Goal: Check status: Check status

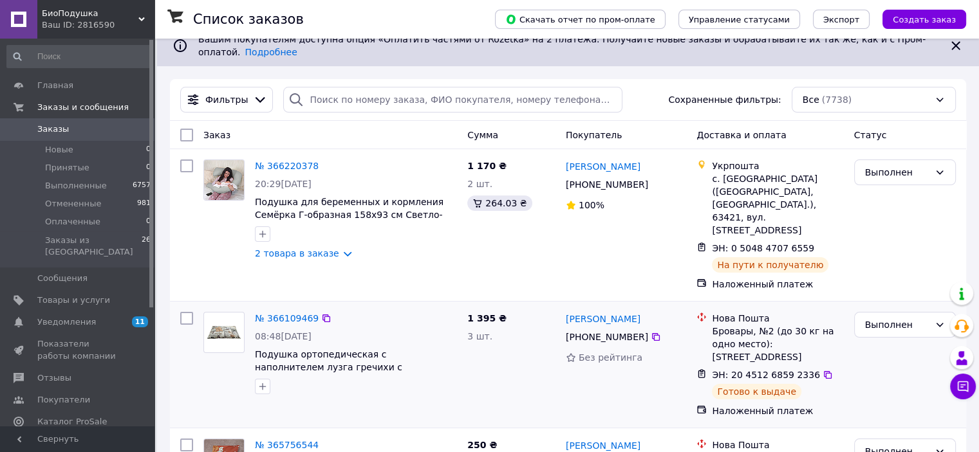
scroll to position [129, 0]
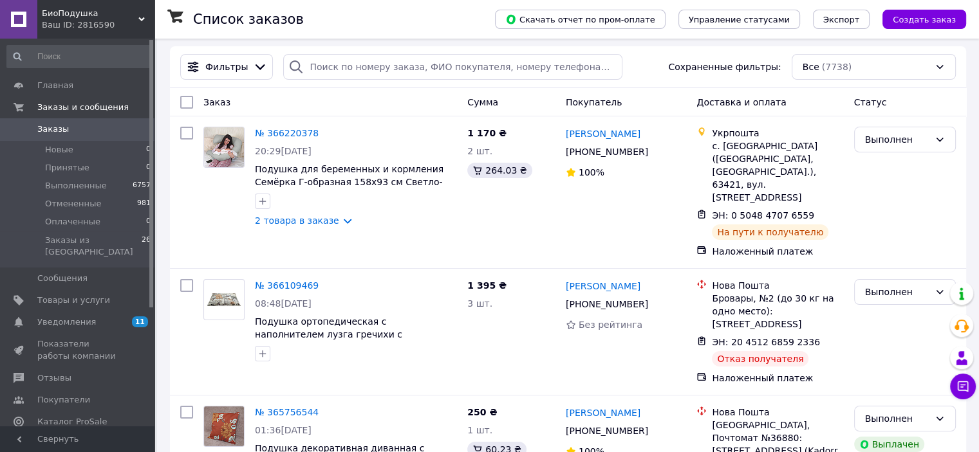
scroll to position [129, 0]
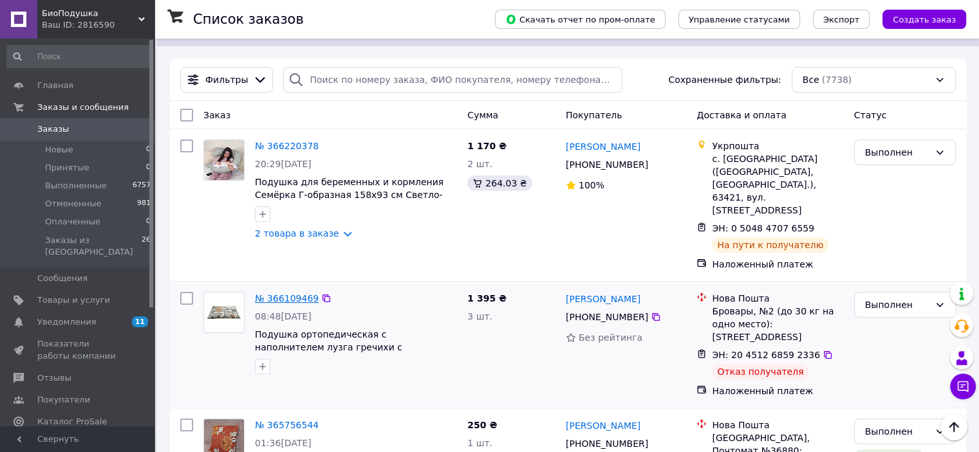
click at [286, 293] on link "№ 366109469" at bounding box center [287, 298] width 64 height 10
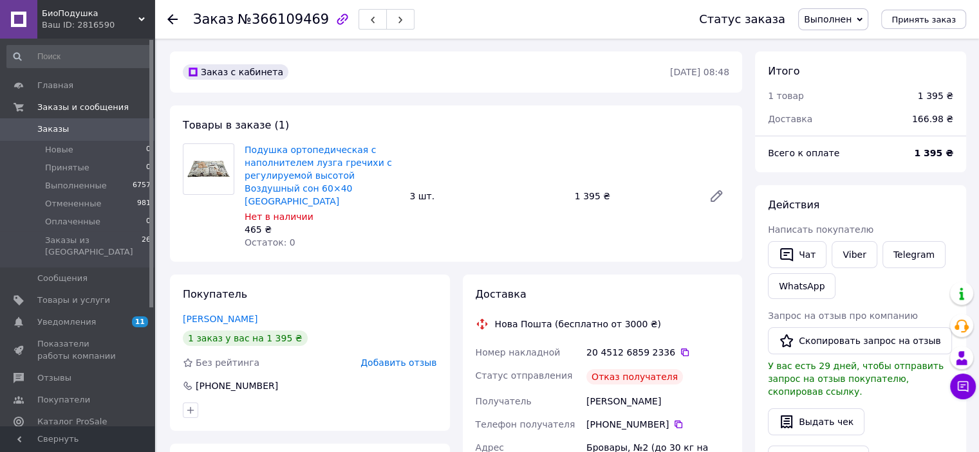
click at [172, 18] on icon at bounding box center [172, 19] width 10 height 10
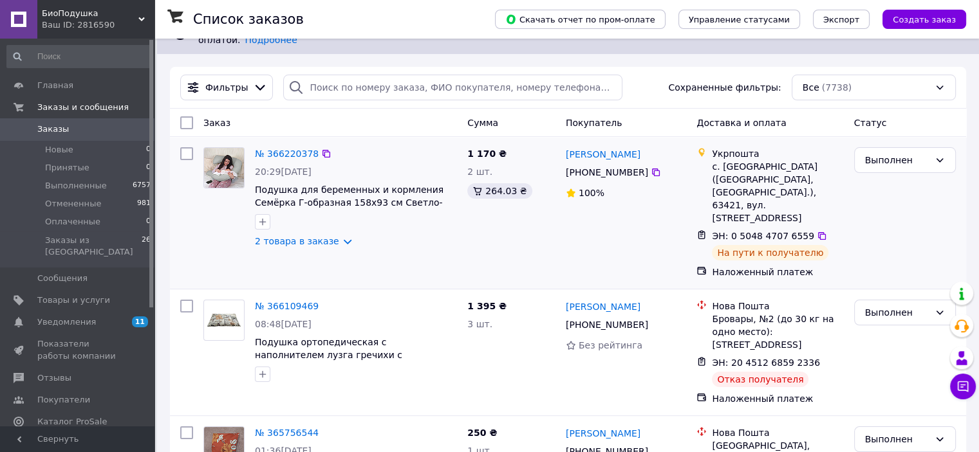
scroll to position [129, 0]
